Goal: Understand process/instructions

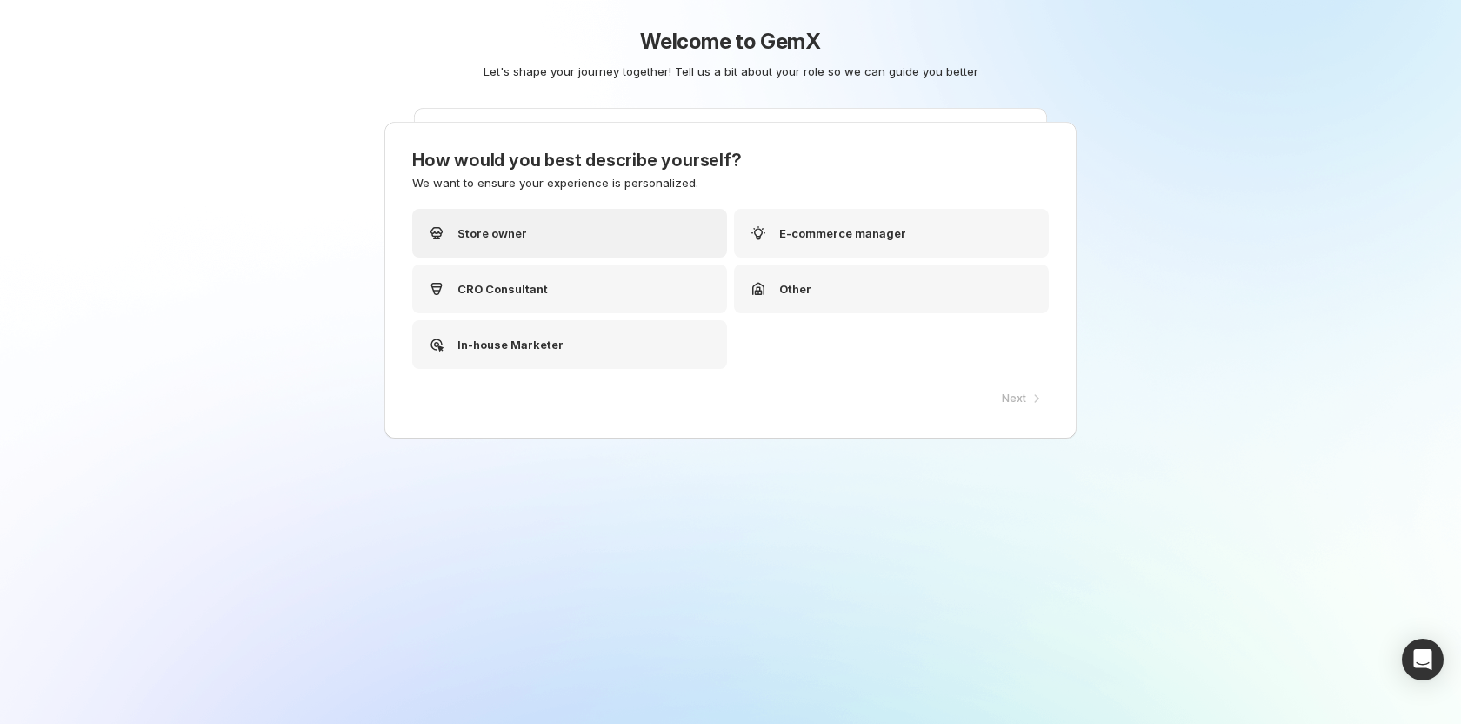
click at [578, 246] on div "Store owner" at bounding box center [569, 233] width 315 height 49
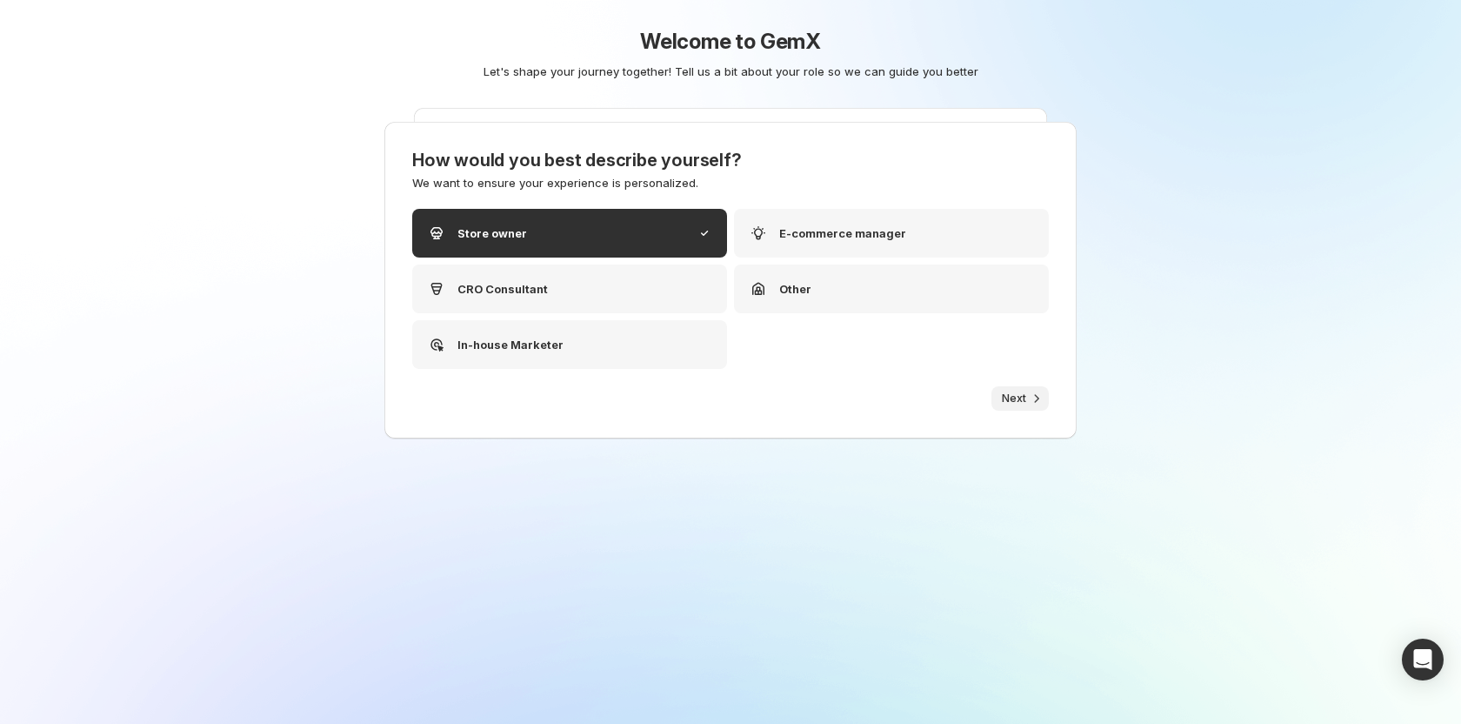
click at [1007, 402] on span "Next" at bounding box center [1014, 398] width 24 height 14
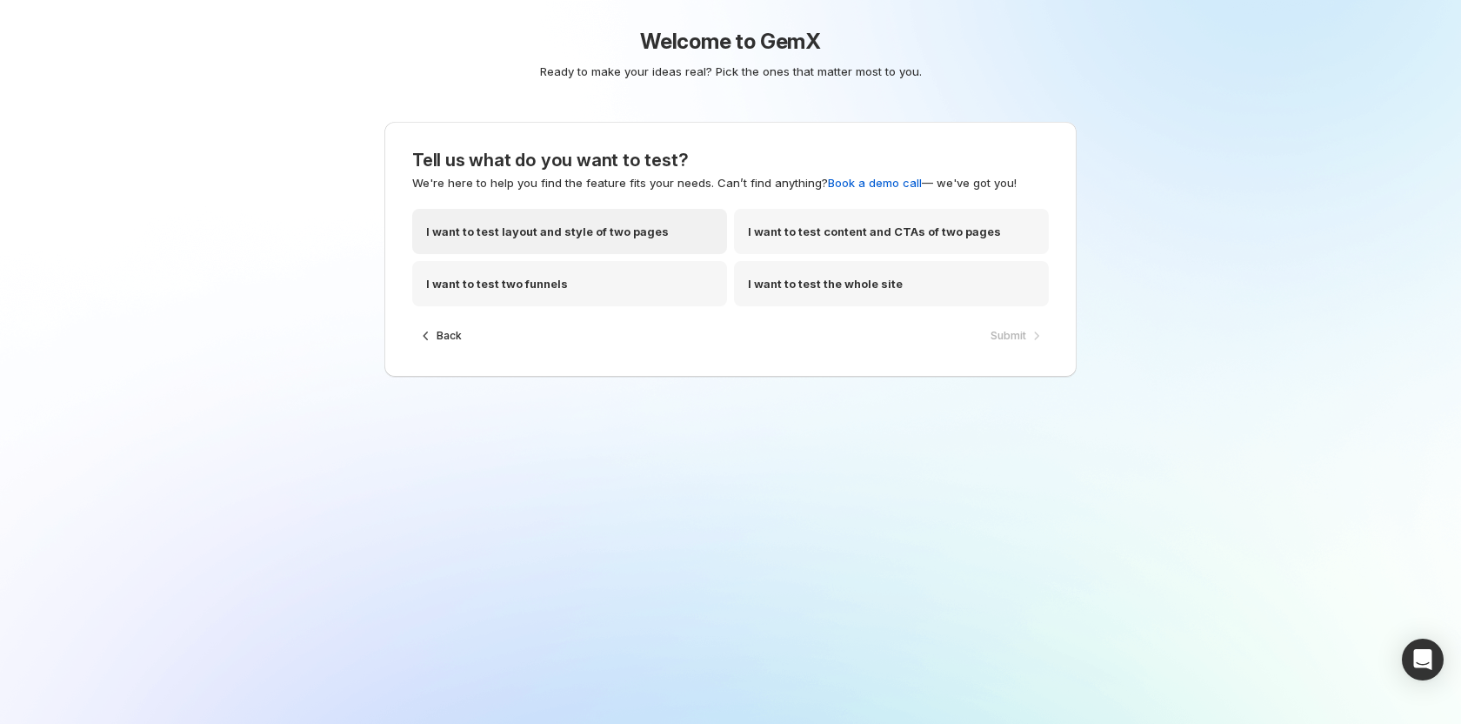
click at [577, 230] on p "I want to test layout and style of two pages" at bounding box center [547, 231] width 243 height 17
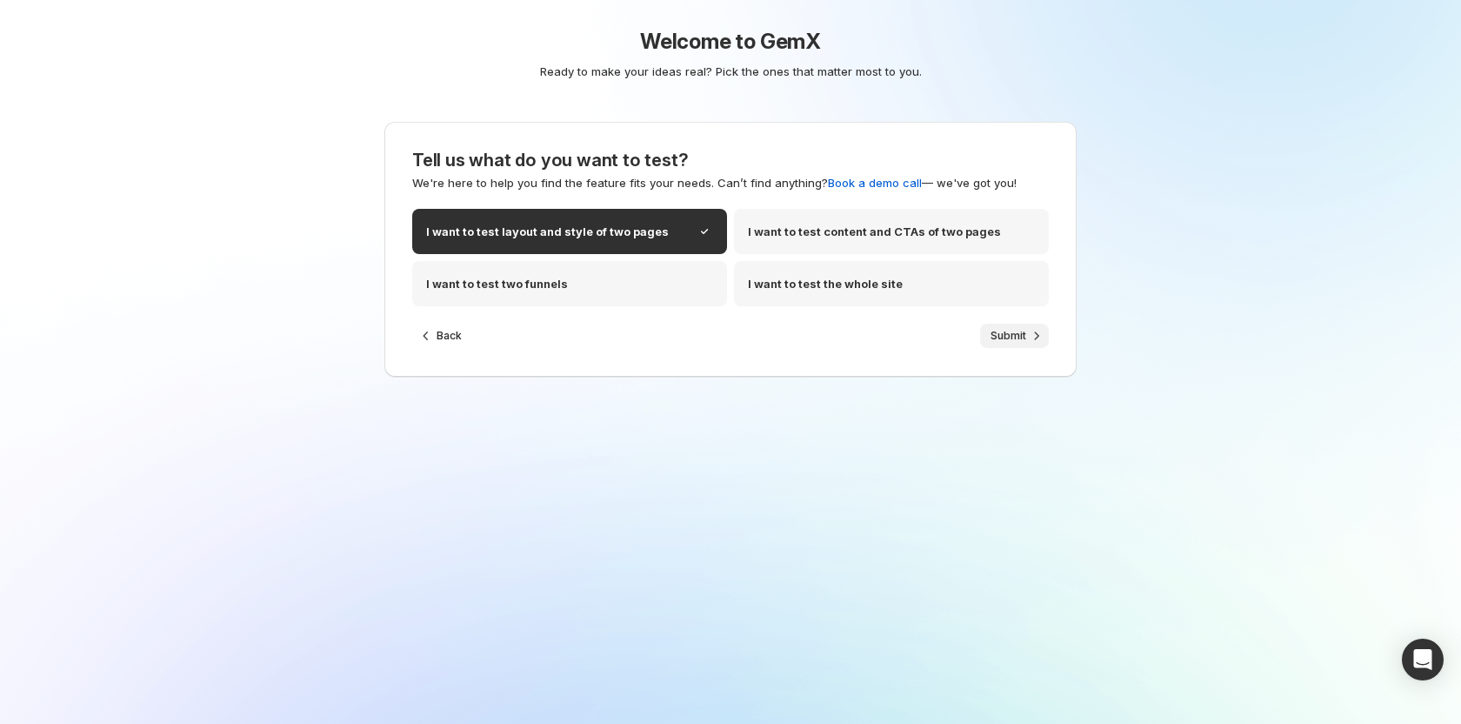
click at [1032, 344] on button "Submit" at bounding box center [1014, 336] width 69 height 24
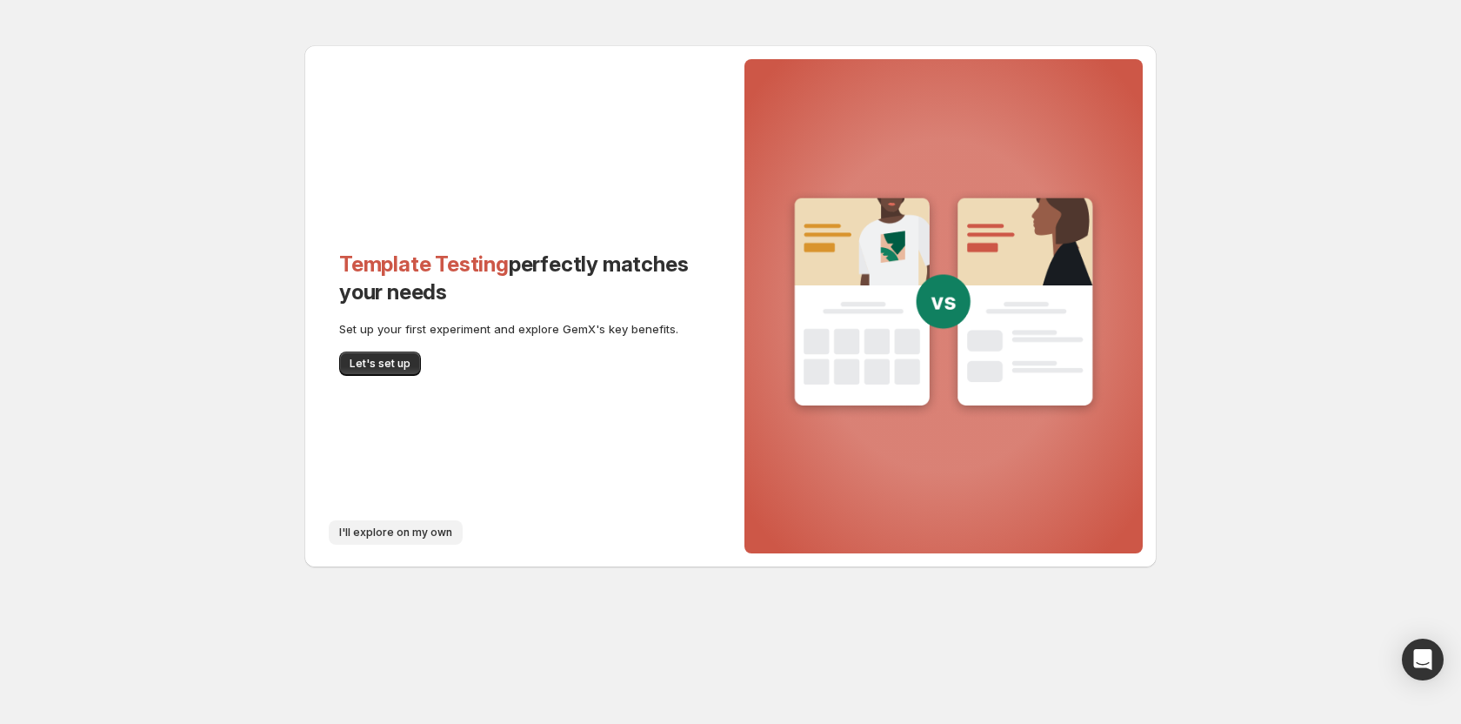
click at [384, 530] on span "I'll explore on my own" at bounding box center [395, 532] width 113 height 14
